Goal: Task Accomplishment & Management: Complete application form

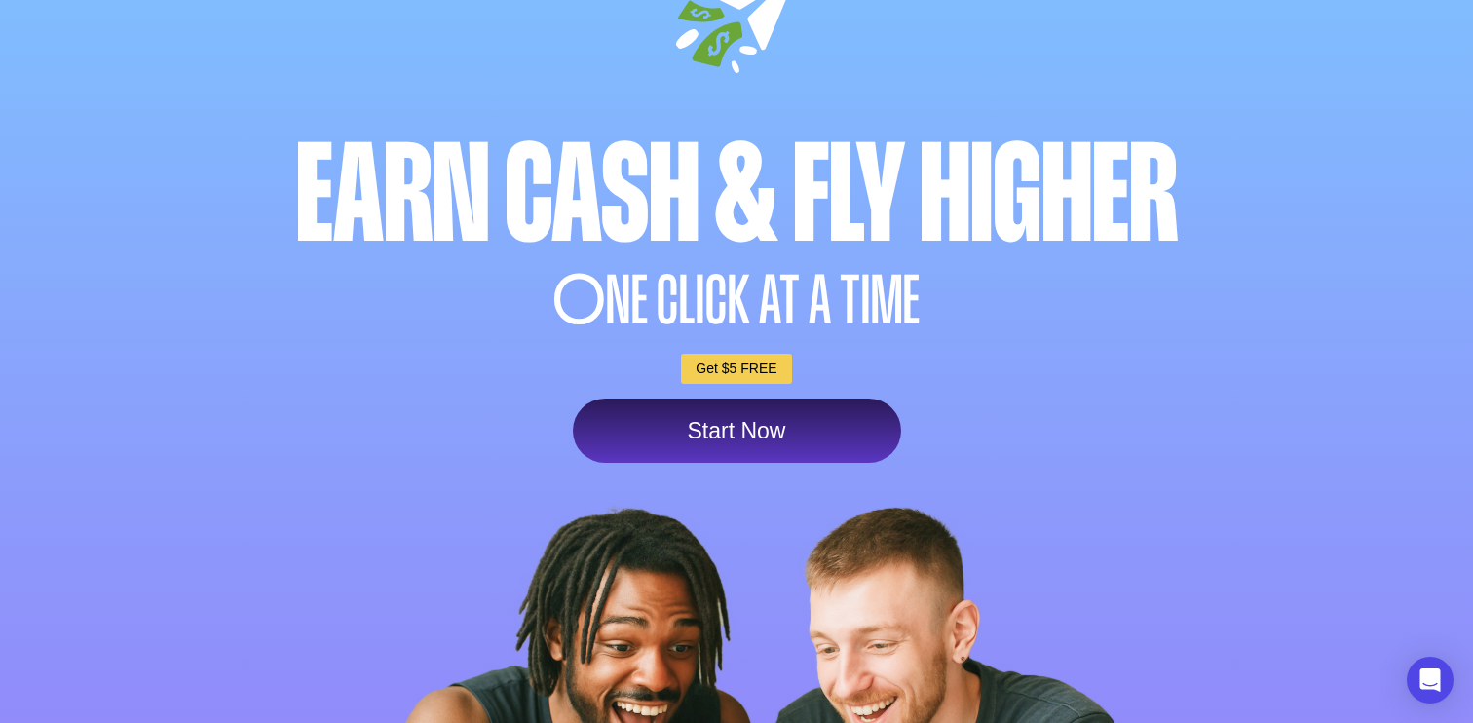
scroll to position [163, 0]
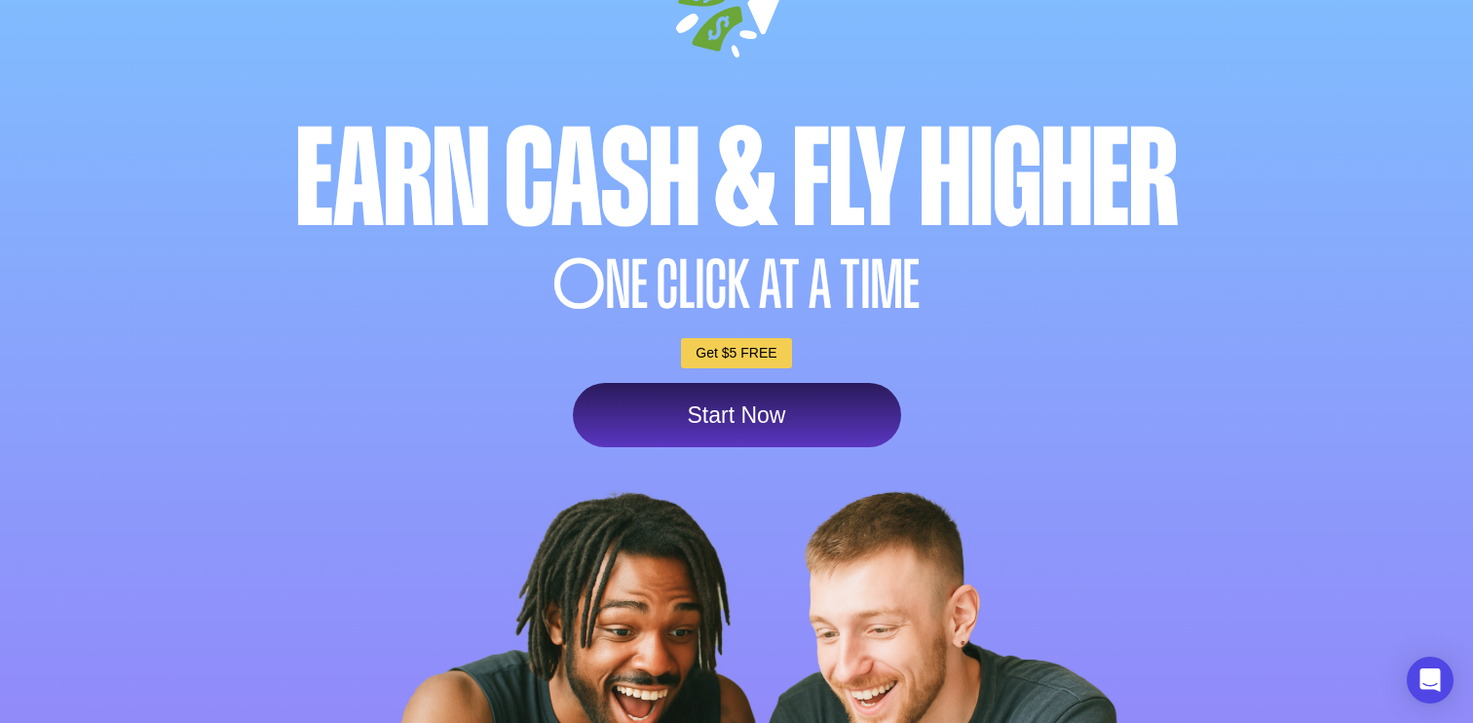
click at [750, 409] on link "Start Now" at bounding box center [737, 415] width 328 height 64
